Goal: Entertainment & Leisure: Consume media (video, audio)

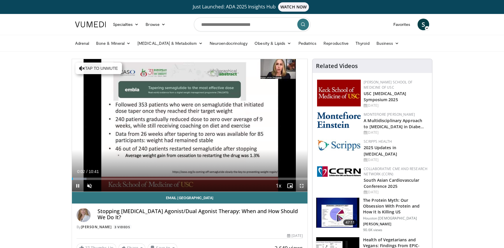
click at [300, 186] on span "Video Player" at bounding box center [302, 186] width 12 height 12
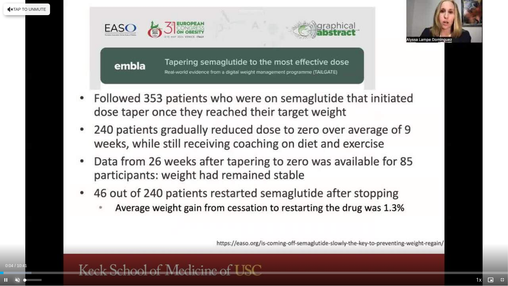
click at [15, 248] on span "Video Player" at bounding box center [18, 280] width 12 height 12
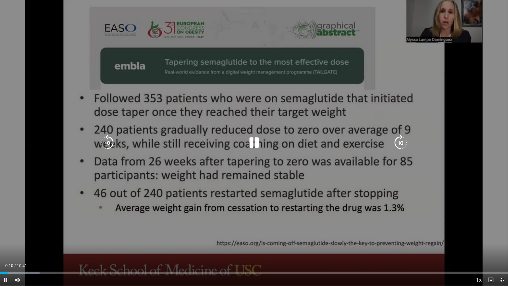
click at [311, 145] on div "Video Player" at bounding box center [254, 143] width 305 height 12
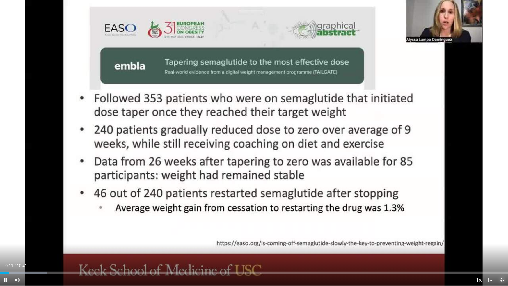
click at [501, 248] on span "Video Player" at bounding box center [502, 280] width 12 height 12
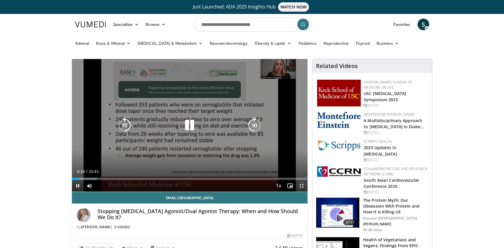
drag, startPoint x: 299, startPoint y: 184, endPoint x: 300, endPoint y: 210, distance: 25.3
click at [299, 184] on span "Video Player" at bounding box center [302, 186] width 12 height 12
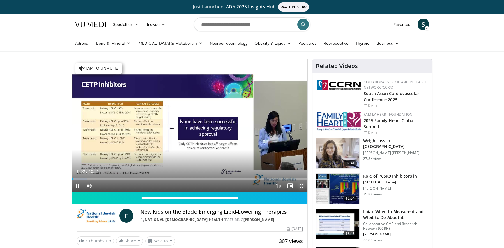
click at [300, 185] on span "Video Player" at bounding box center [302, 186] width 12 height 12
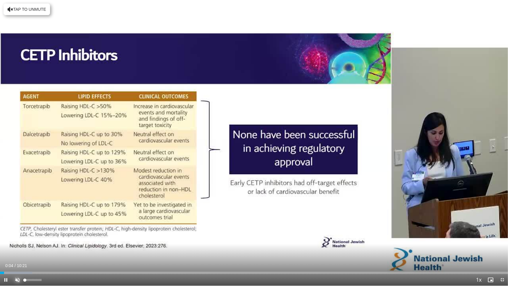
click at [15, 248] on span "Video Player" at bounding box center [18, 280] width 12 height 12
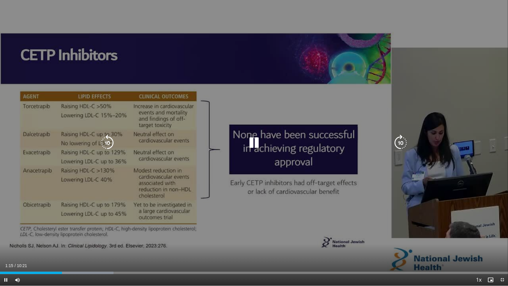
click at [105, 140] on icon "Video Player" at bounding box center [107, 143] width 16 height 16
click at [106, 143] on icon "Video Player" at bounding box center [107, 143] width 16 height 16
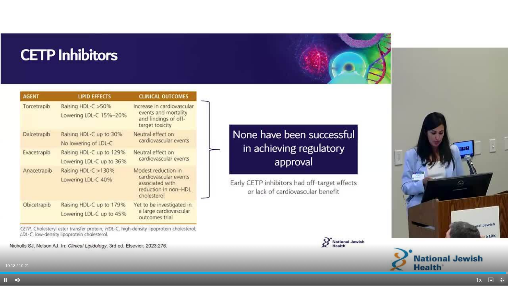
click at [501, 248] on span "Video Player" at bounding box center [502, 280] width 12 height 12
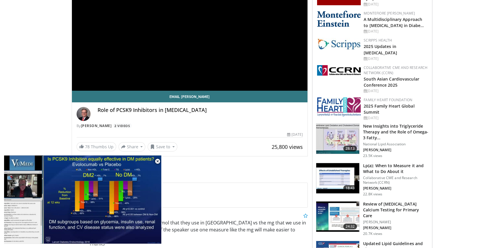
scroll to position [87, 0]
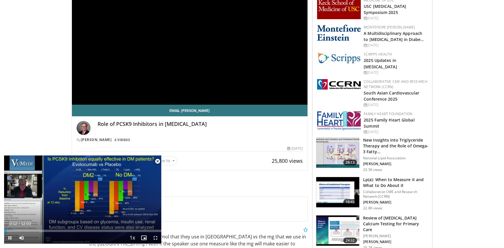
click at [157, 162] on span "Video Player" at bounding box center [158, 162] width 12 height 12
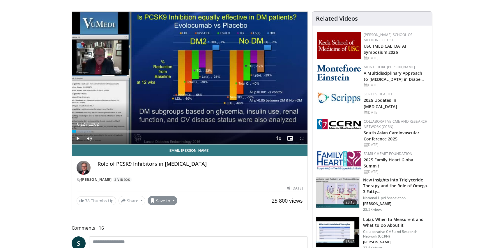
scroll to position [29, 0]
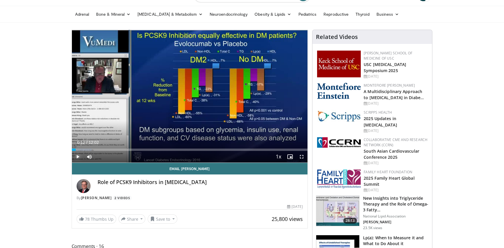
click at [79, 156] on span "Video Player" at bounding box center [78, 157] width 12 height 12
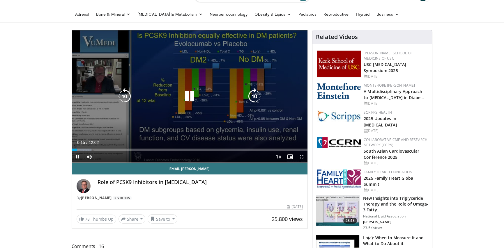
click at [255, 95] on icon "Video Player" at bounding box center [254, 96] width 16 height 16
click at [255, 92] on icon "Video Player" at bounding box center [254, 96] width 16 height 16
click at [250, 95] on icon "Video Player" at bounding box center [254, 96] width 16 height 16
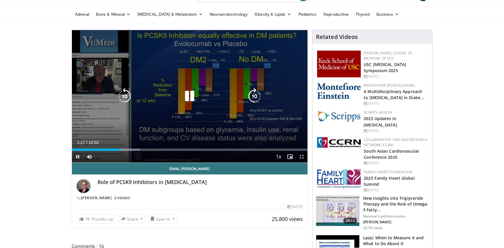
click at [190, 93] on icon "Video Player" at bounding box center [189, 96] width 16 height 16
